Goal: Task Accomplishment & Management: Manage account settings

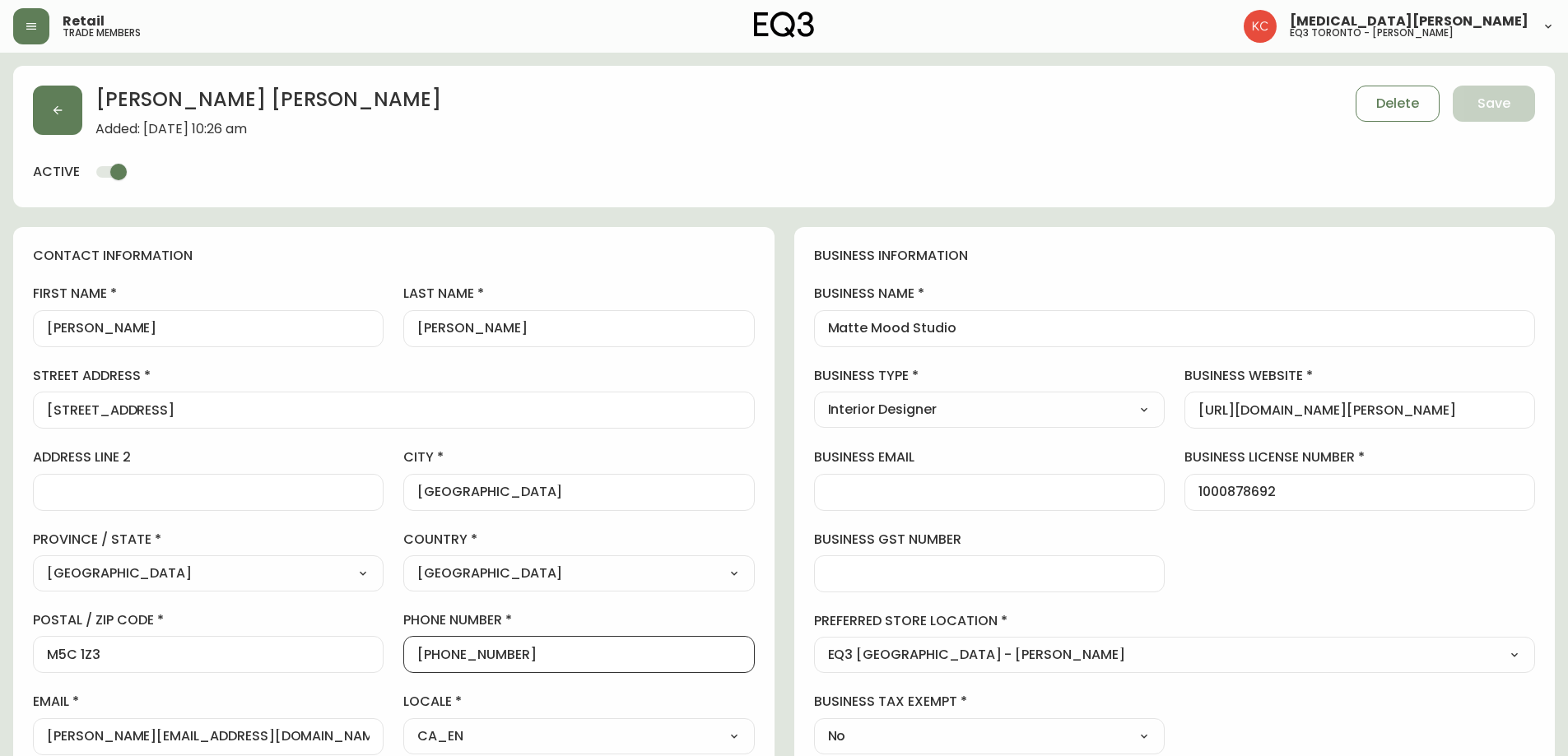
select select "ON"
select select "CA"
select select "CA_EN"
select select "Other"
select select "Interior Designer"
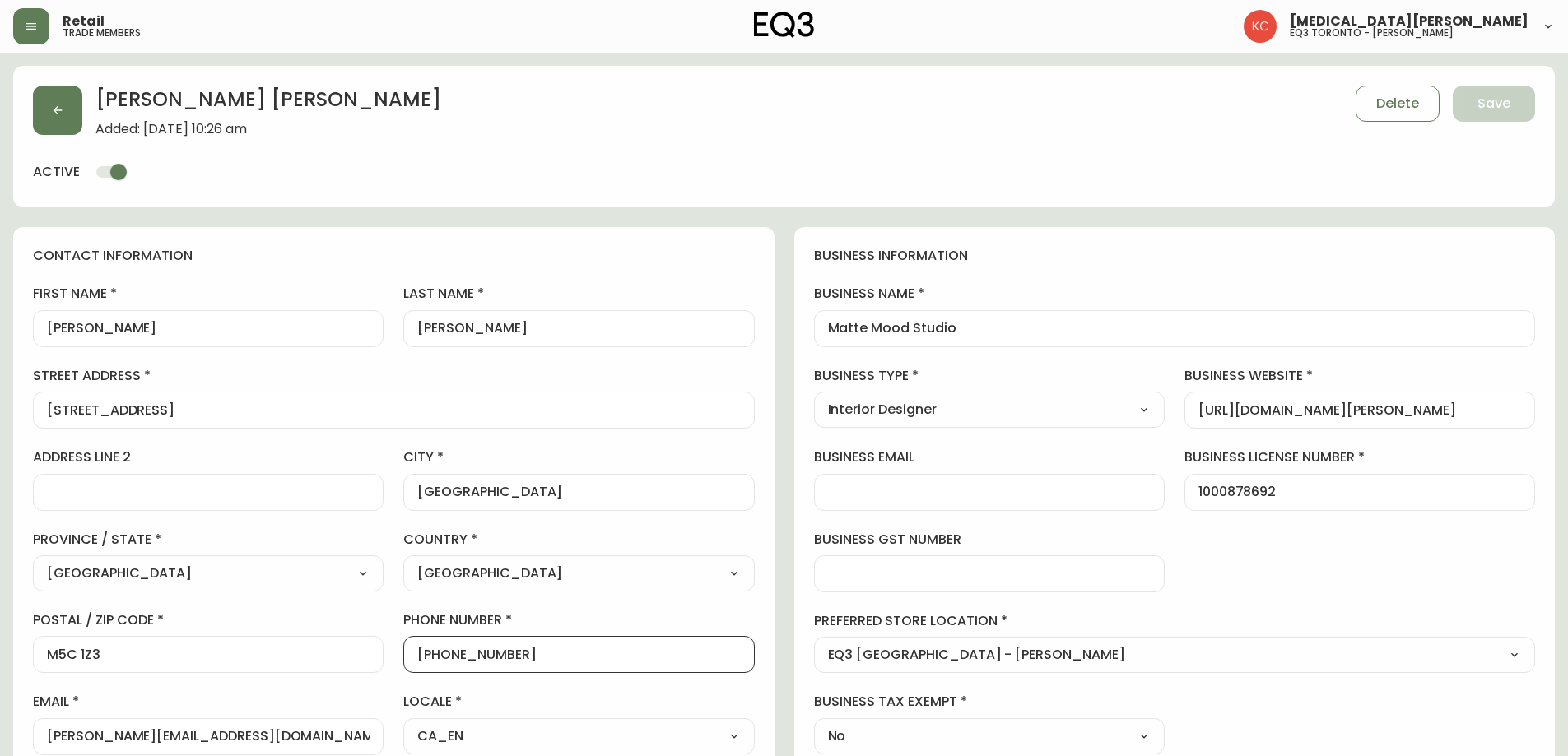
select select "cjw10z96s008u6gs0ccm7hd19"
select select "false"
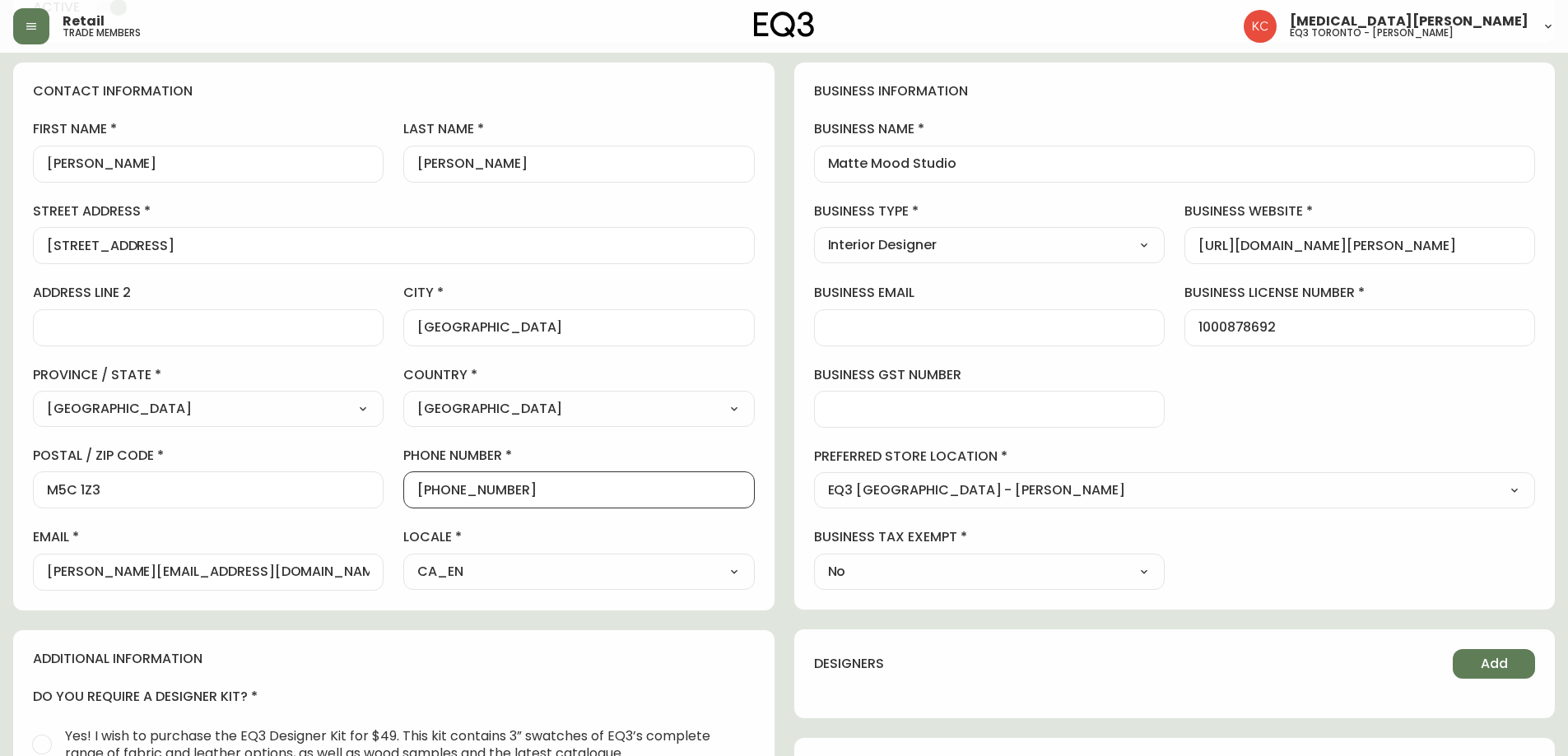
click at [1228, 423] on div "business information business name [PERSON_NAME] Studio business type Interior …" at bounding box center [1175, 336] width 761 height 547
drag, startPoint x: 292, startPoint y: 571, endPoint x: 0, endPoint y: 576, distance: 292.0
click at [0, 576] on main "[PERSON_NAME] Added: [DATE] 10:26 am Delete Save active contact information fir…" at bounding box center [784, 547] width 1568 height 1317
